Goal: Task Accomplishment & Management: Use online tool/utility

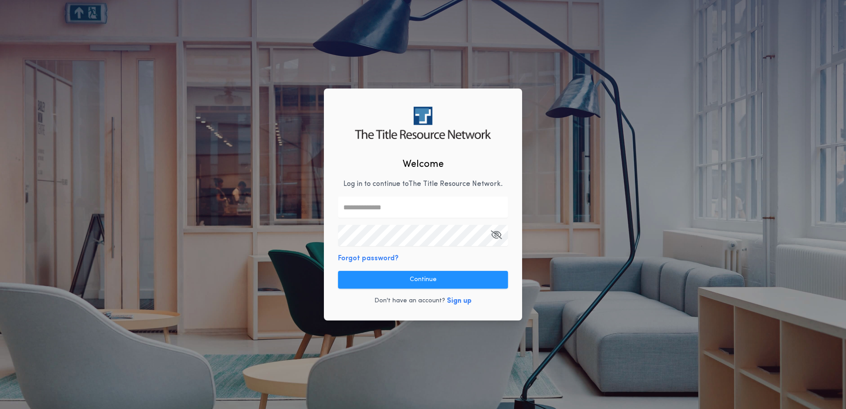
click at [384, 211] on input "text" at bounding box center [423, 206] width 170 height 21
type input "**********"
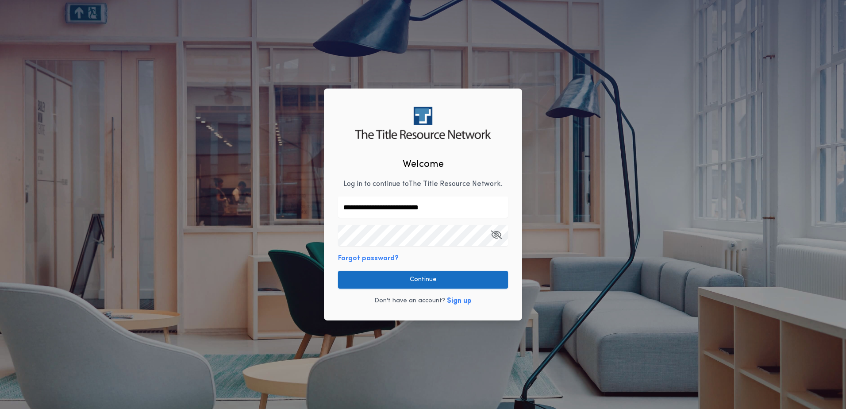
click at [424, 283] on button "Continue" at bounding box center [423, 280] width 170 height 18
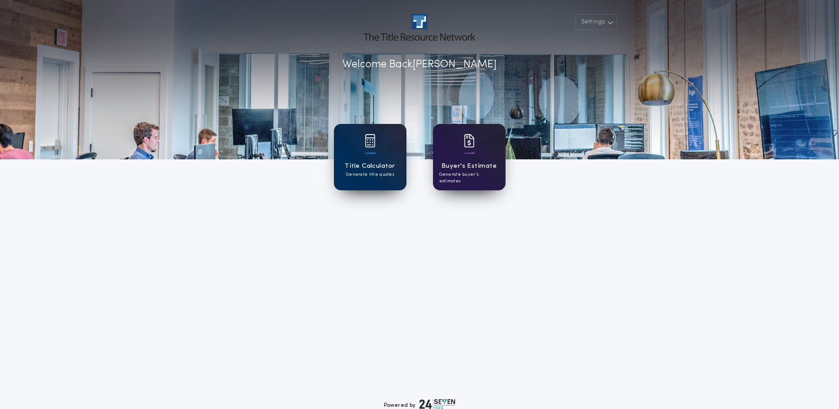
click at [470, 162] on h1 "Buyer's Estimate" at bounding box center [468, 166] width 55 height 10
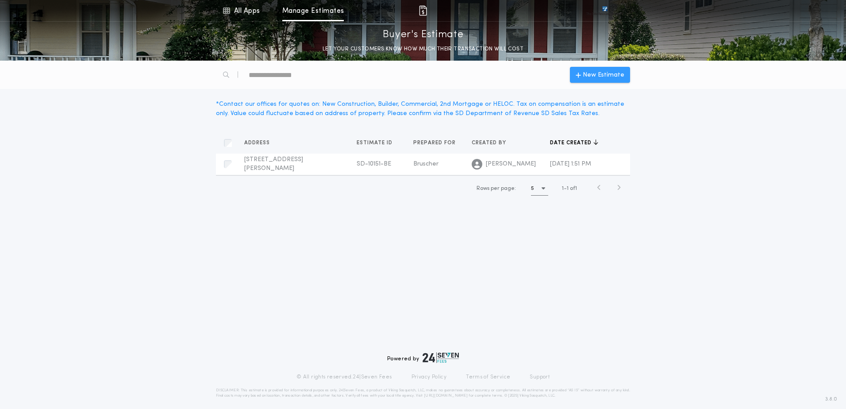
click at [593, 74] on span "New Estimate" at bounding box center [604, 74] width 42 height 9
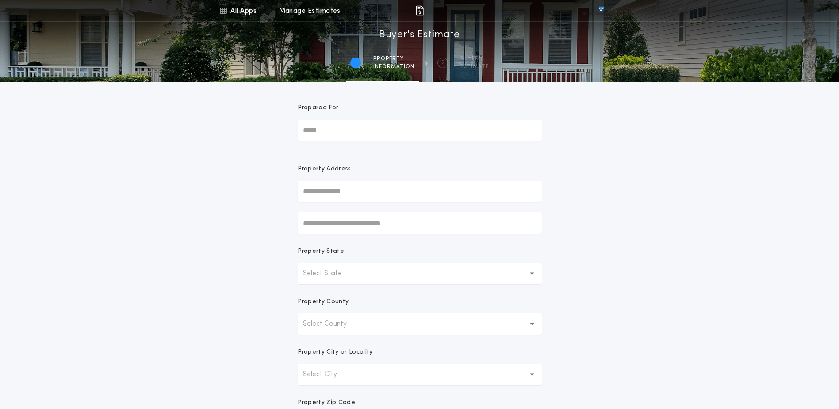
click at [315, 126] on input "Prepared For" at bounding box center [420, 129] width 244 height 21
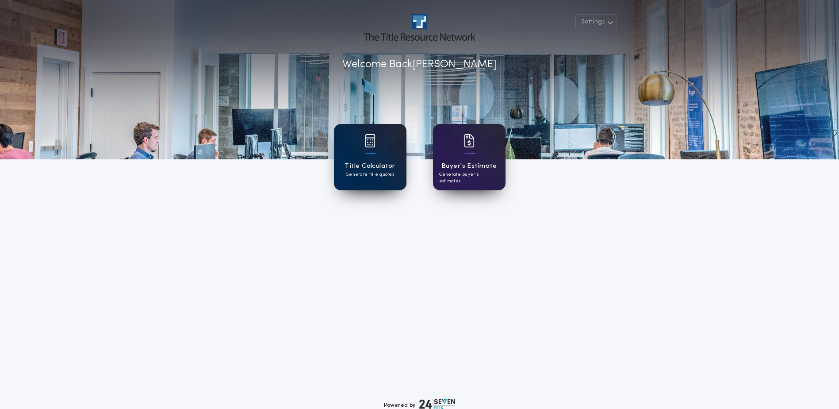
click at [379, 169] on h1 "Title Calculator" at bounding box center [370, 166] width 50 height 10
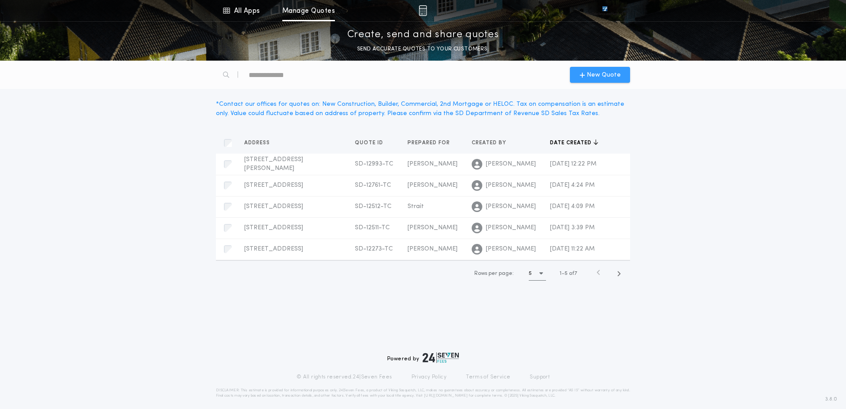
click at [581, 75] on icon "button" at bounding box center [582, 74] width 5 height 7
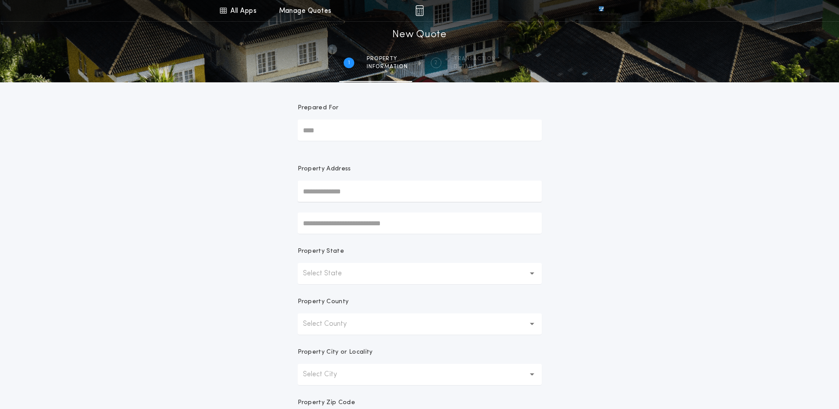
click at [315, 132] on input "Prepared For" at bounding box center [420, 129] width 244 height 21
type input "******"
type input "**********"
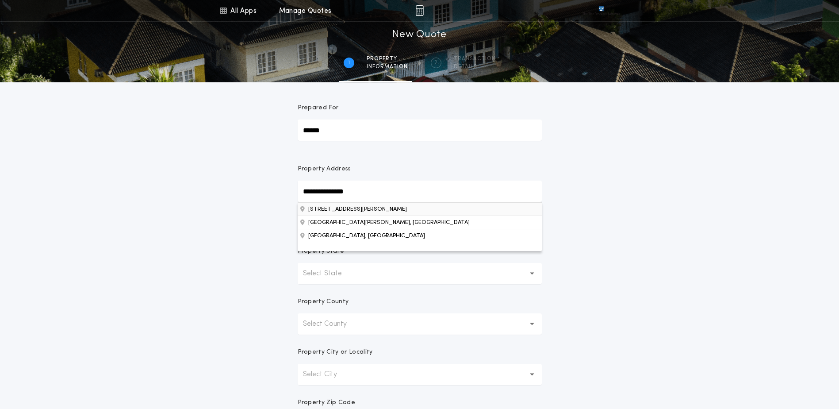
click at [363, 207] on button "[STREET_ADDRESS][PERSON_NAME]" at bounding box center [420, 208] width 244 height 13
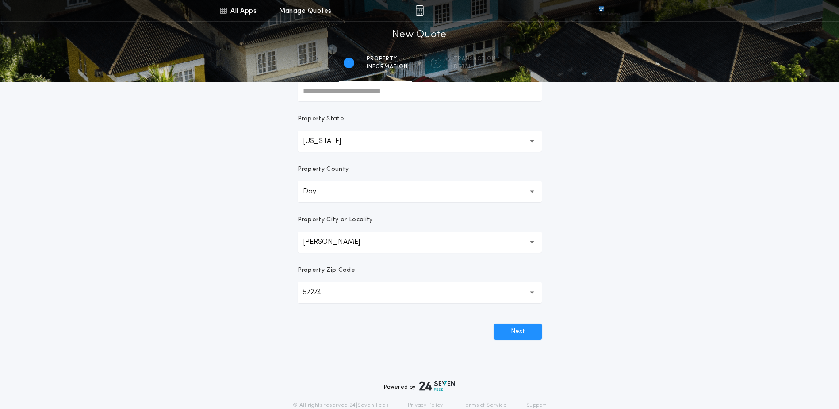
scroll to position [133, 0]
click at [514, 333] on button "Next" at bounding box center [518, 331] width 48 height 16
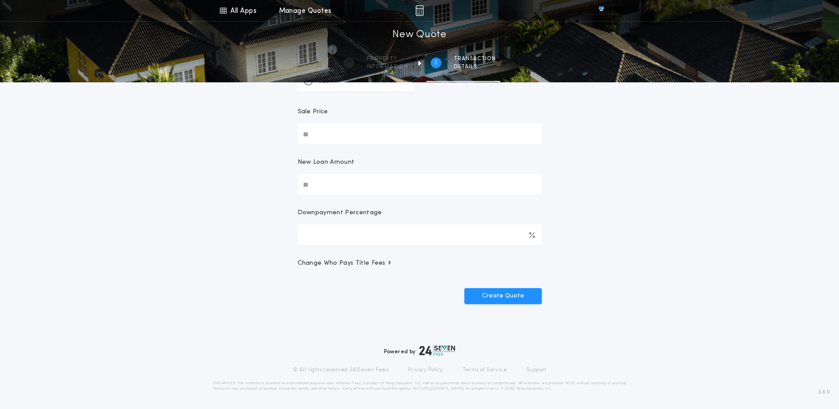
scroll to position [0, 0]
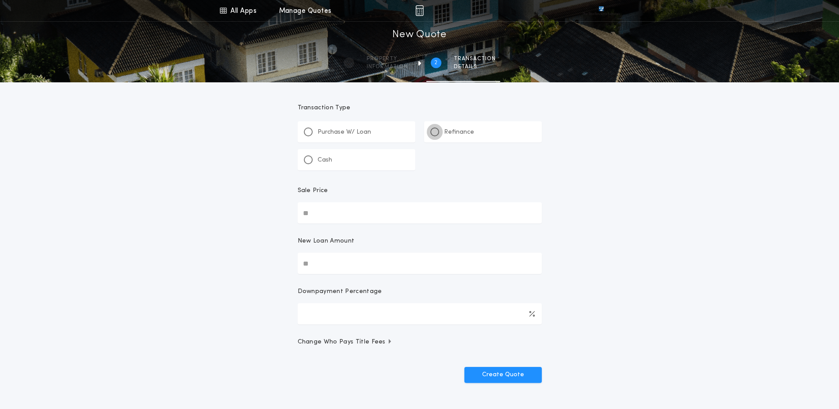
click at [434, 132] on div at bounding box center [435, 132] width 4 height 4
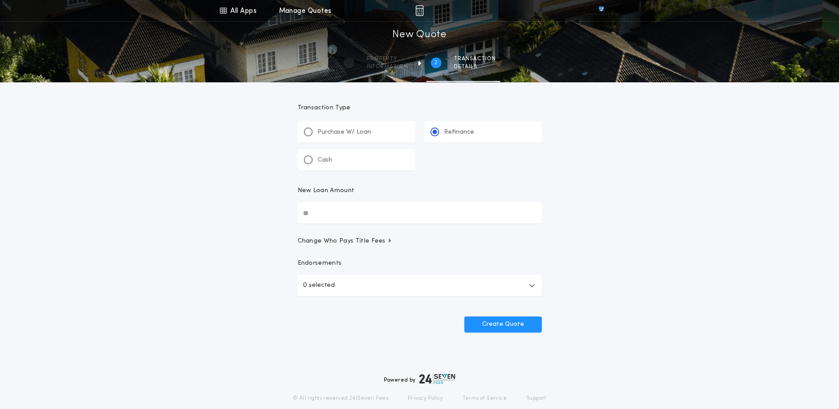
click at [334, 214] on input "New Loan Amount" at bounding box center [420, 212] width 244 height 21
type input "********"
click at [488, 292] on button "0 selected" at bounding box center [420, 285] width 244 height 21
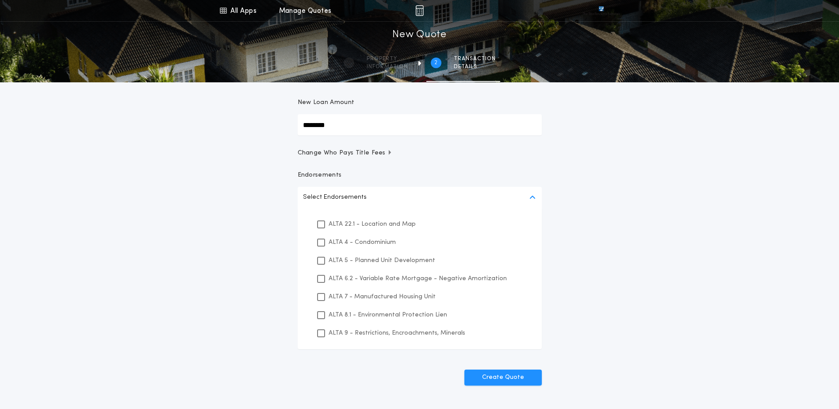
scroll to position [88, 0]
click at [322, 225] on icon at bounding box center [321, 224] width 5 height 6
click at [323, 318] on div at bounding box center [321, 315] width 8 height 8
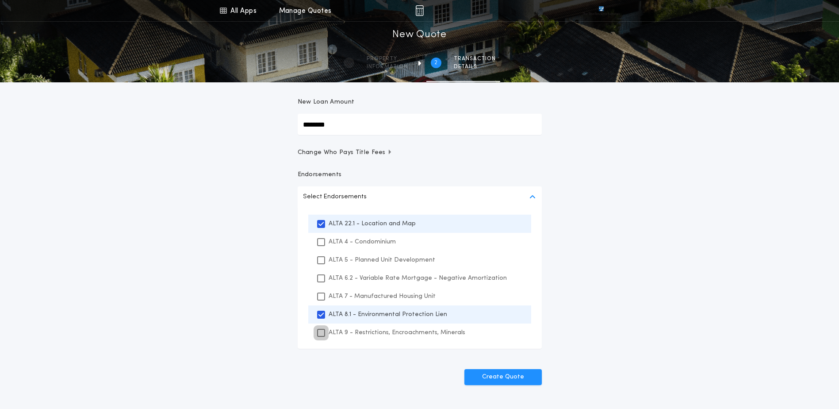
click at [323, 336] on div at bounding box center [321, 333] width 8 height 8
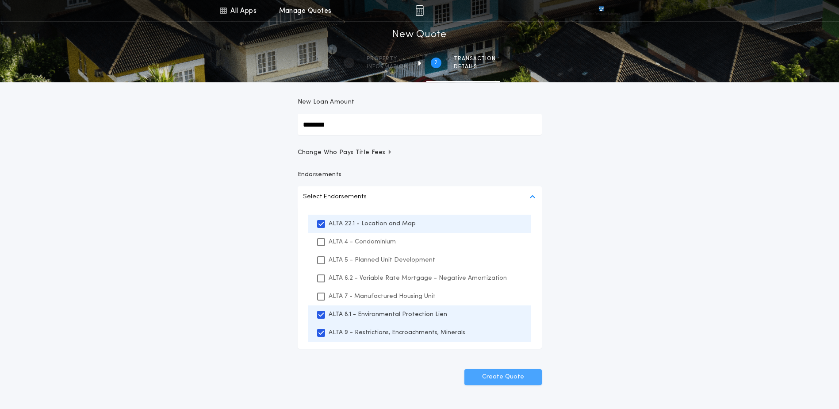
click at [512, 376] on button "Create Quote" at bounding box center [502, 377] width 77 height 16
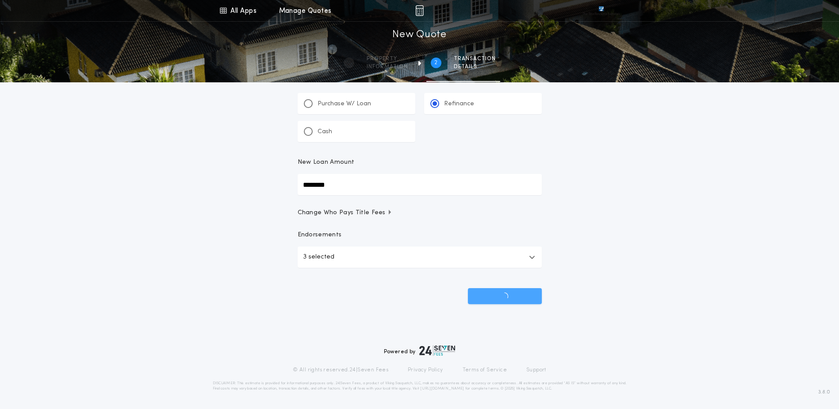
scroll to position [28, 0]
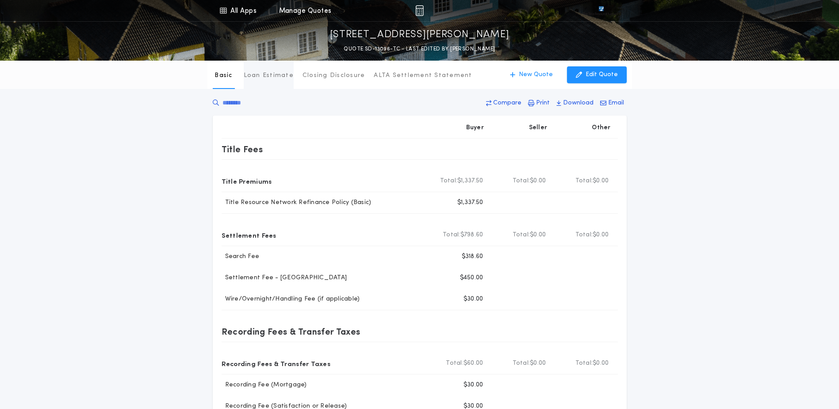
click at [271, 71] on p "Loan Estimate" at bounding box center [269, 75] width 50 height 9
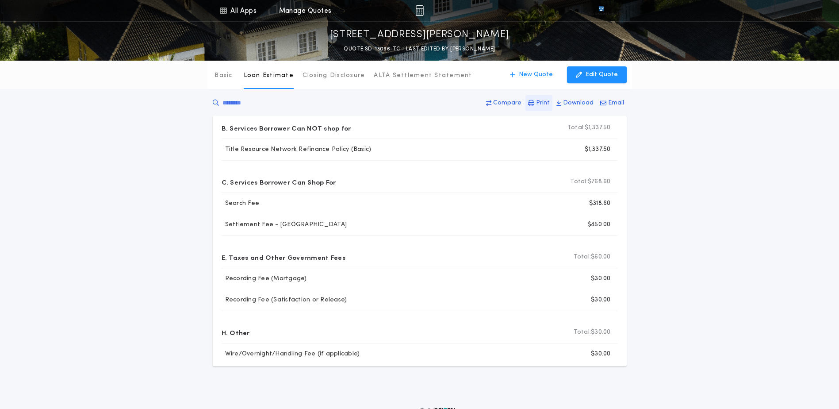
click at [543, 103] on p "Print" at bounding box center [543, 103] width 14 height 9
